Goal: Transaction & Acquisition: Subscribe to service/newsletter

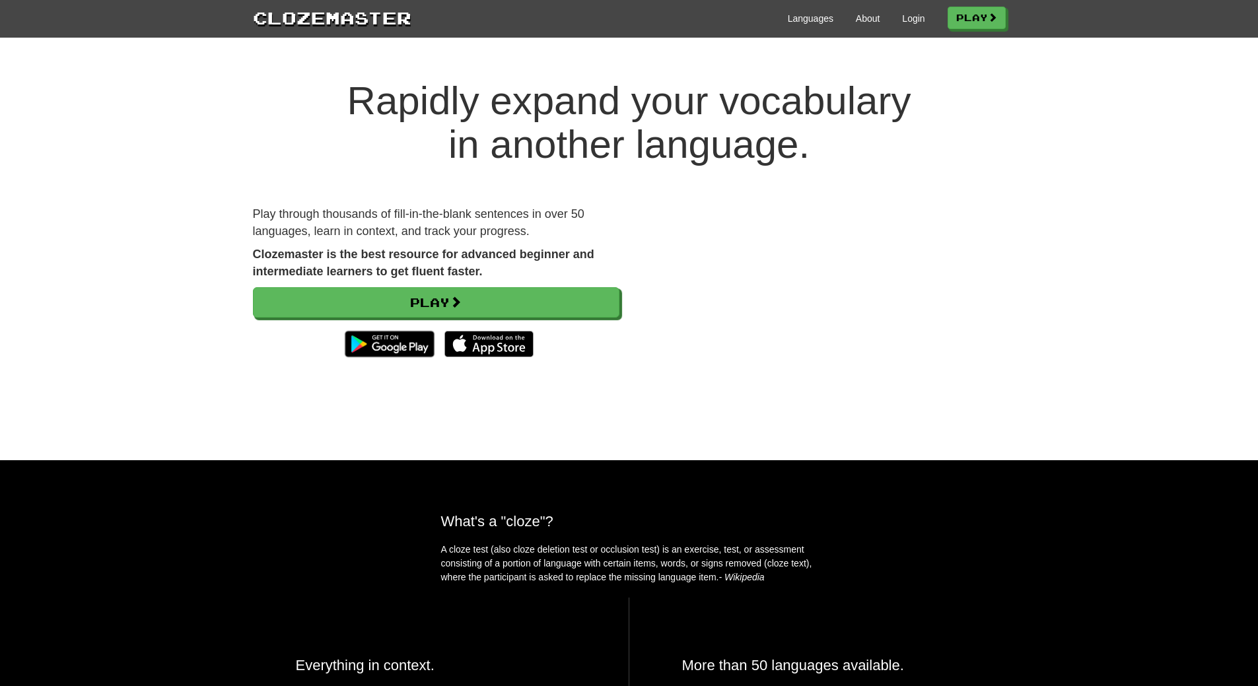
click at [987, 234] on video at bounding box center [822, 298] width 366 height 184
click at [820, 15] on link "Languages" at bounding box center [811, 18] width 46 height 13
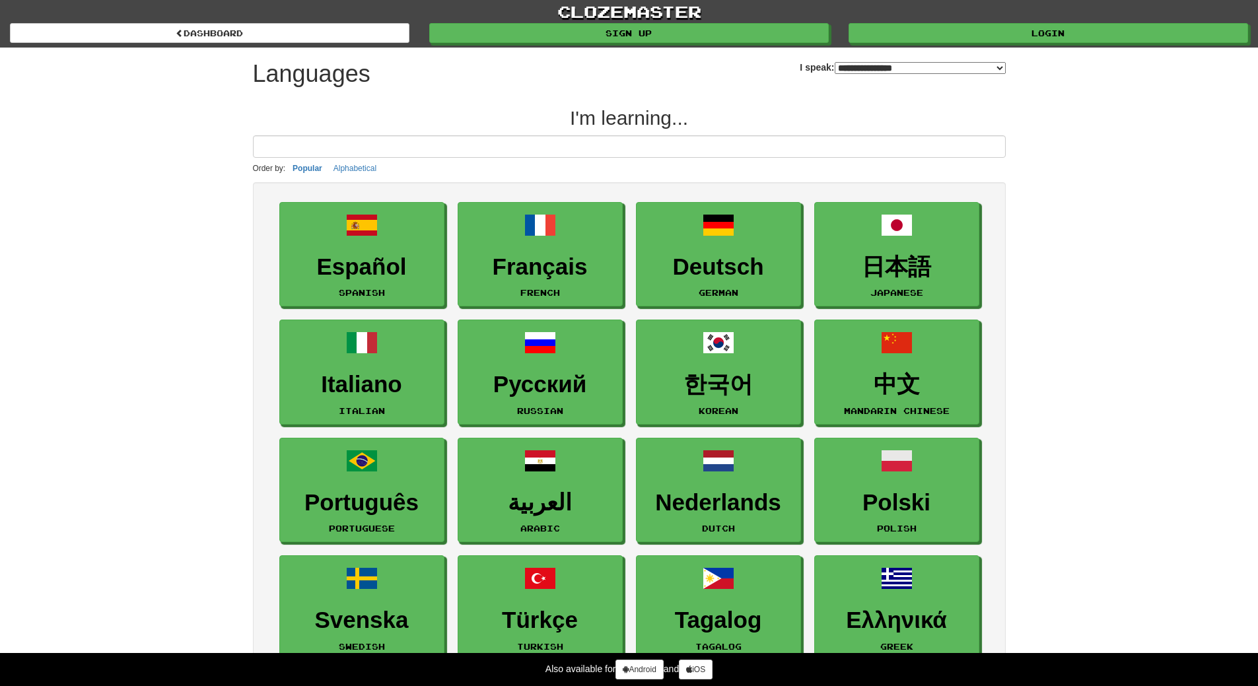
select select "*******"
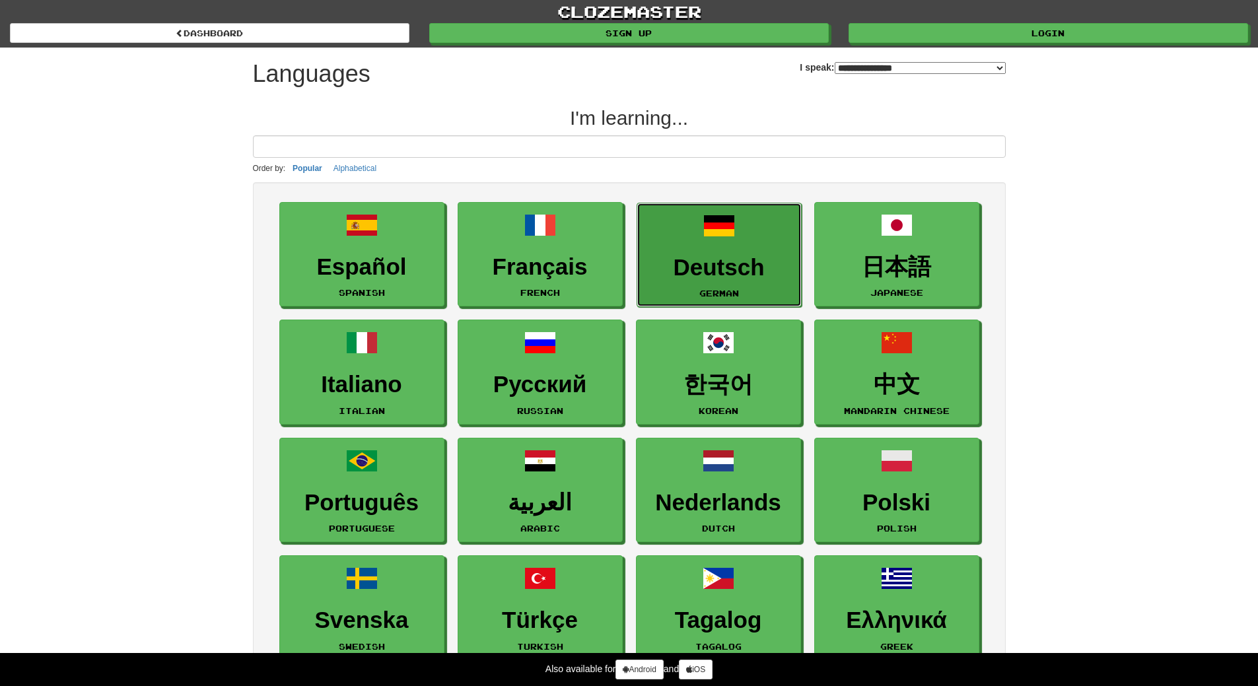
click at [769, 273] on h3 "Deutsch" at bounding box center [719, 268] width 151 height 26
